Goal: Task Accomplishment & Management: Use online tool/utility

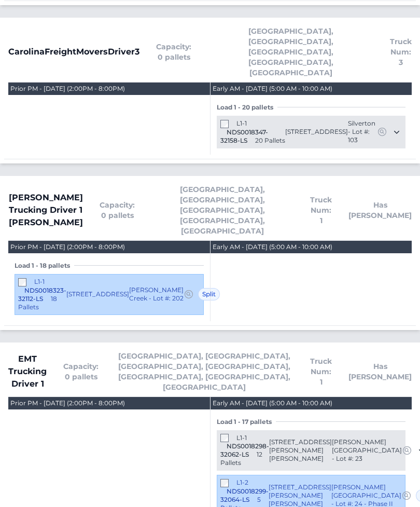
scroll to position [406, 0]
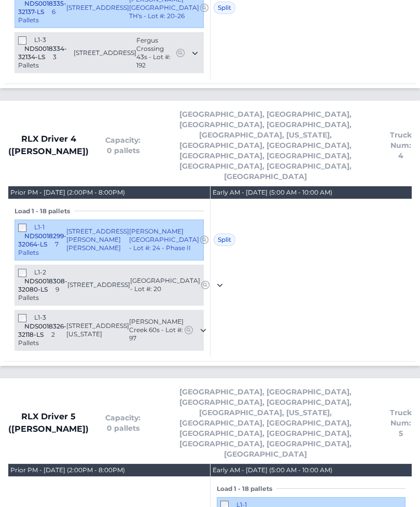
scroll to position [1787, 0]
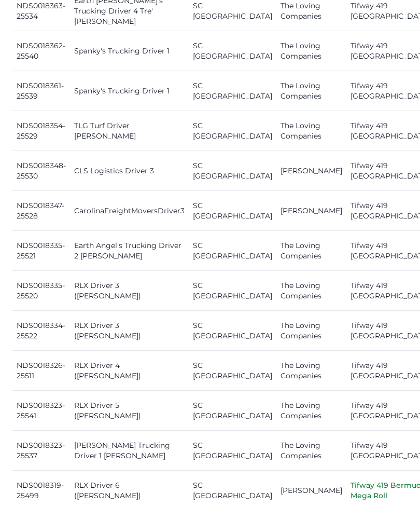
scroll to position [525, 0]
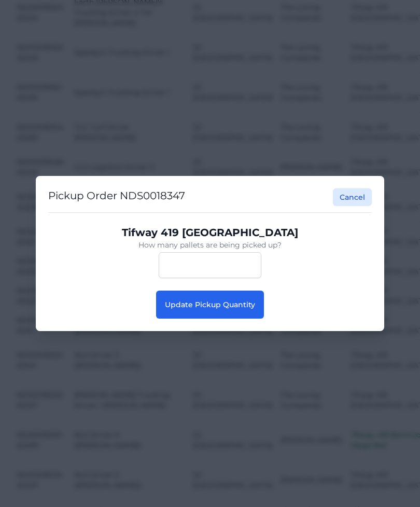
click at [241, 309] on span "Update Pickup Quantity" at bounding box center [210, 304] width 90 height 9
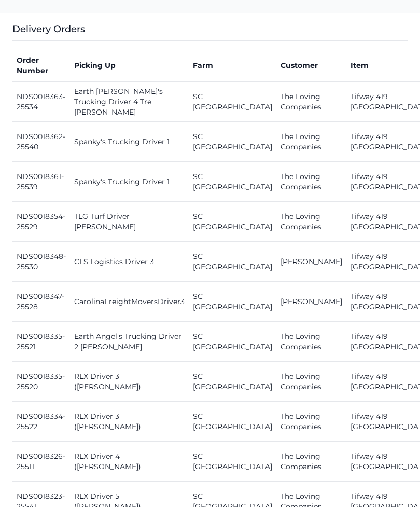
scroll to position [440, 0]
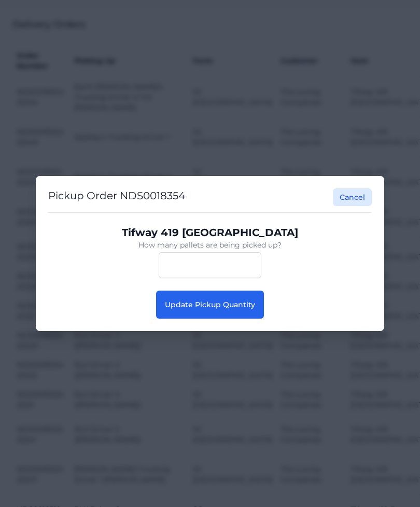
click at [238, 309] on span "Update Pickup Quantity" at bounding box center [210, 304] width 90 height 9
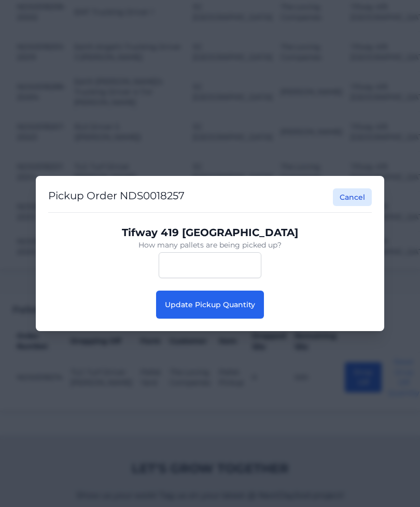
click at [253, 309] on span "Update Pickup Quantity" at bounding box center [210, 304] width 90 height 9
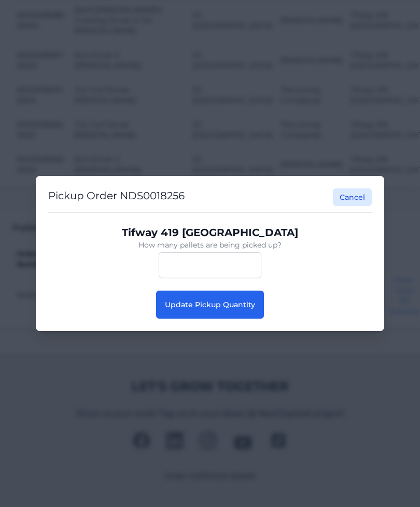
click at [238, 309] on span "Update Pickup Quantity" at bounding box center [210, 304] width 90 height 9
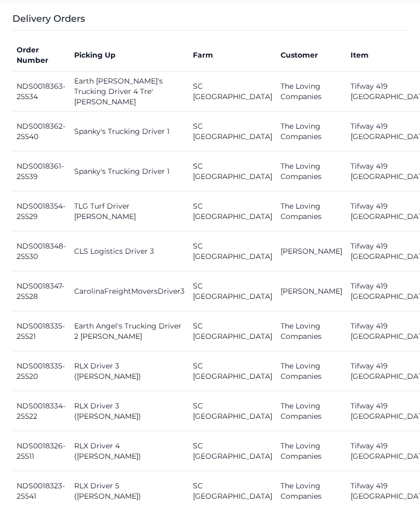
scroll to position [446, 0]
